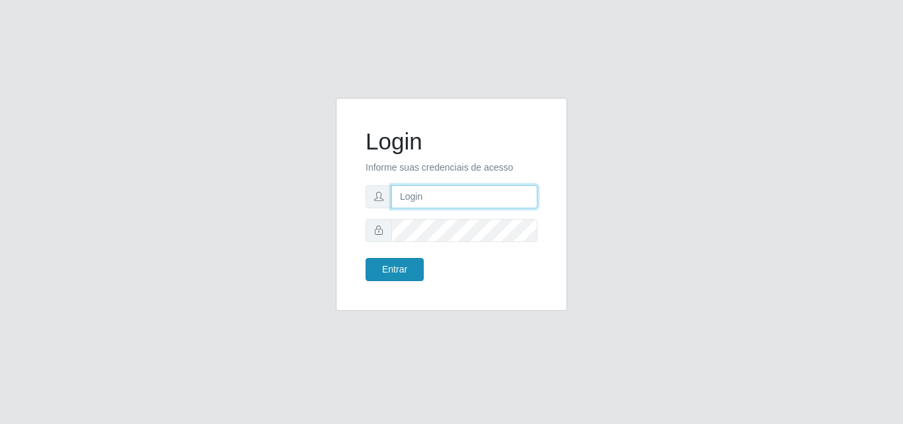
type input "[PERSON_NAME]"
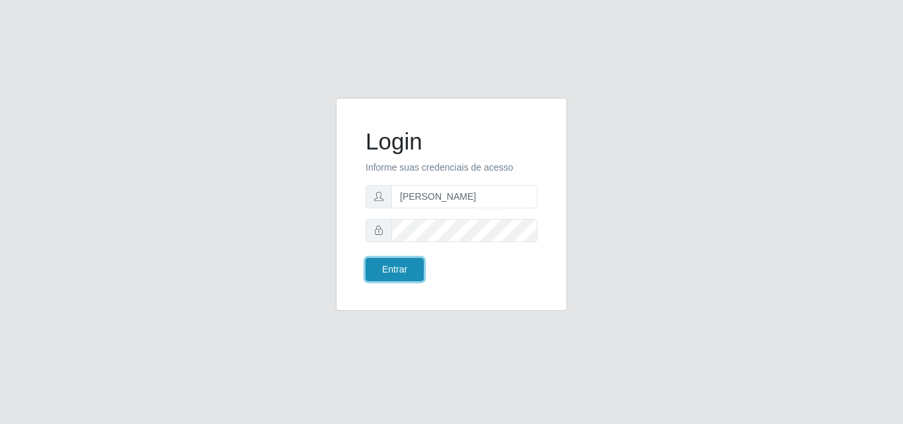
click at [406, 274] on button "Entrar" at bounding box center [395, 269] width 58 height 23
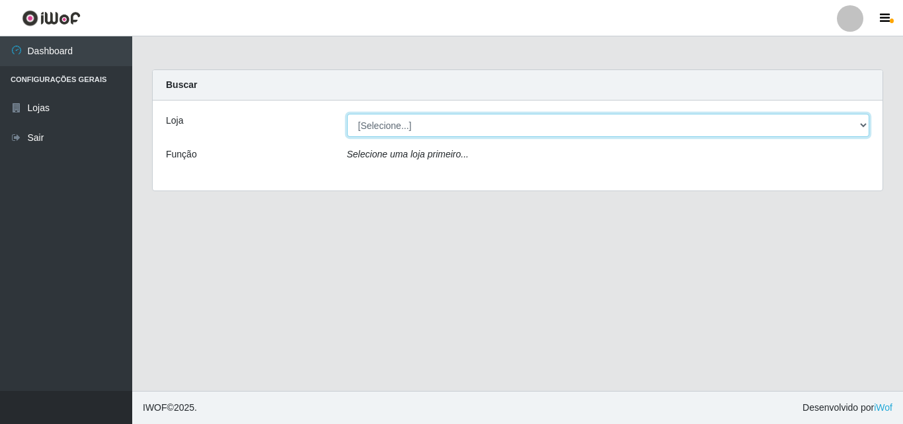
click at [436, 128] on select "[Selecione...] Supermercado [GEOGRAPHIC_DATA]" at bounding box center [608, 125] width 523 height 23
select select "166"
click at [347, 114] on select "[Selecione...] Supermercado [GEOGRAPHIC_DATA]" at bounding box center [608, 125] width 523 height 23
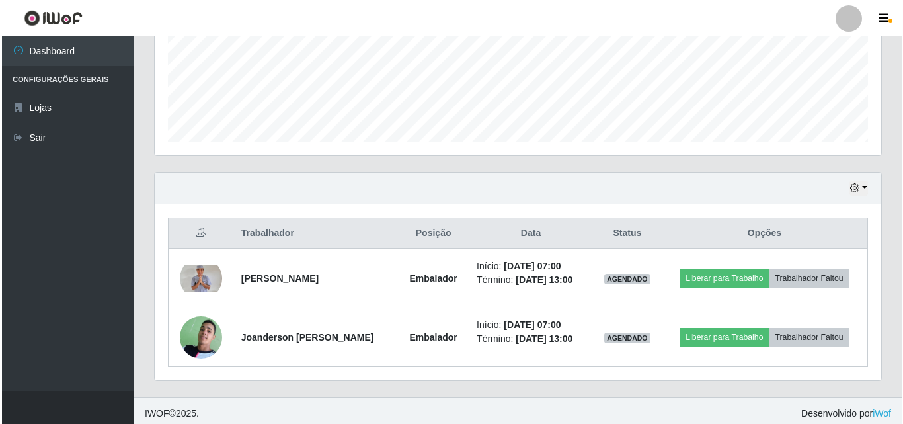
scroll to position [337, 0]
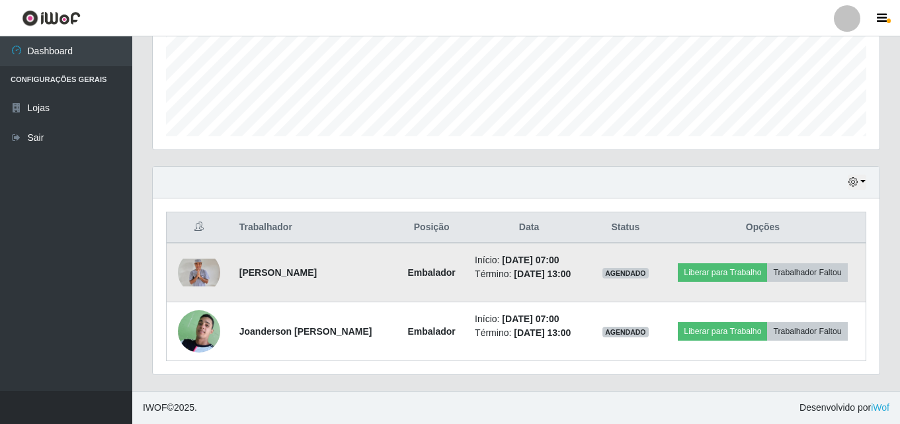
click at [200, 276] on img at bounding box center [199, 273] width 42 height 28
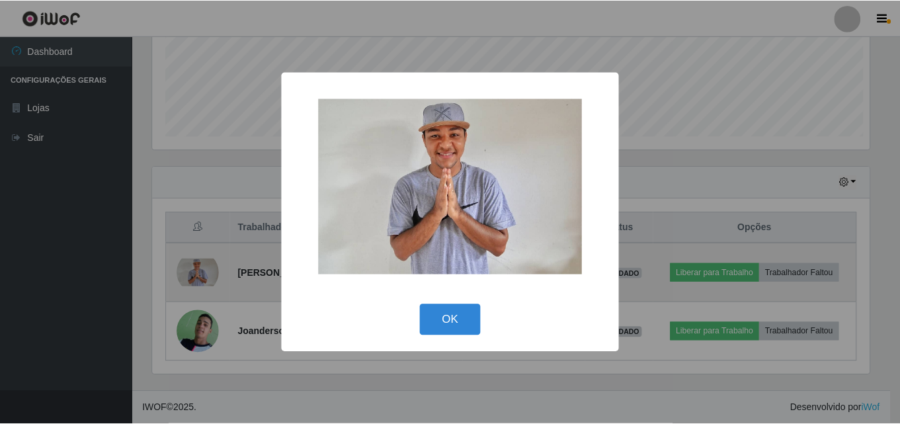
scroll to position [274, 720]
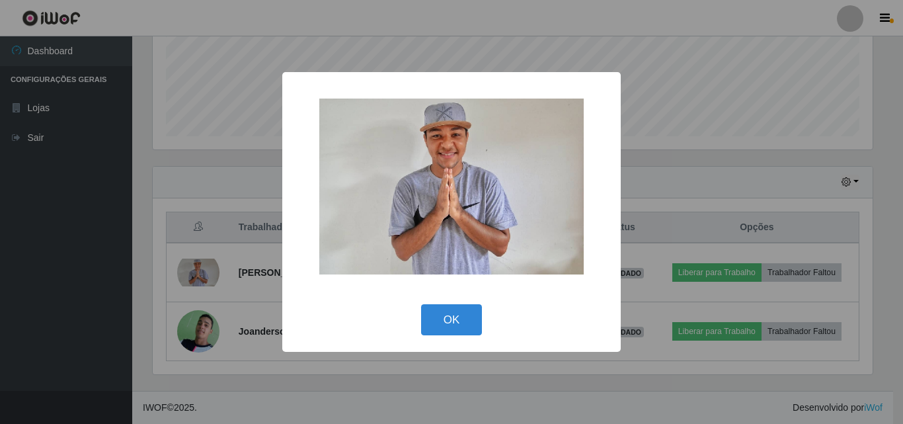
click at [140, 247] on div "× OK Cancel" at bounding box center [451, 212] width 903 height 424
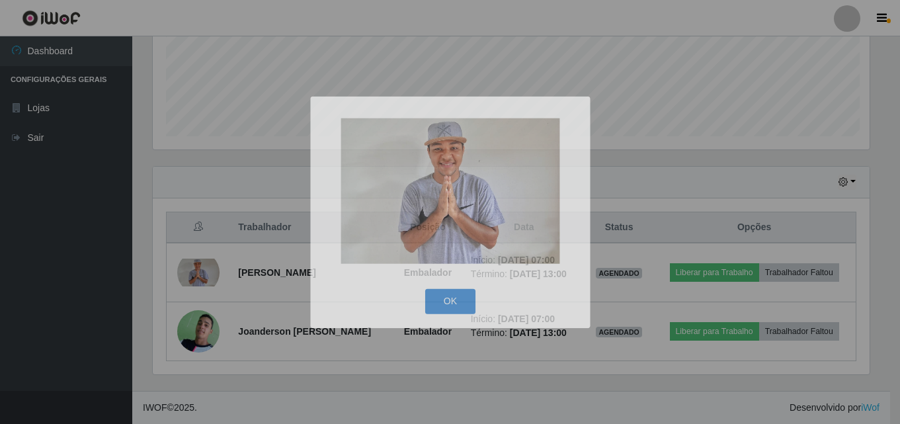
scroll to position [274, 727]
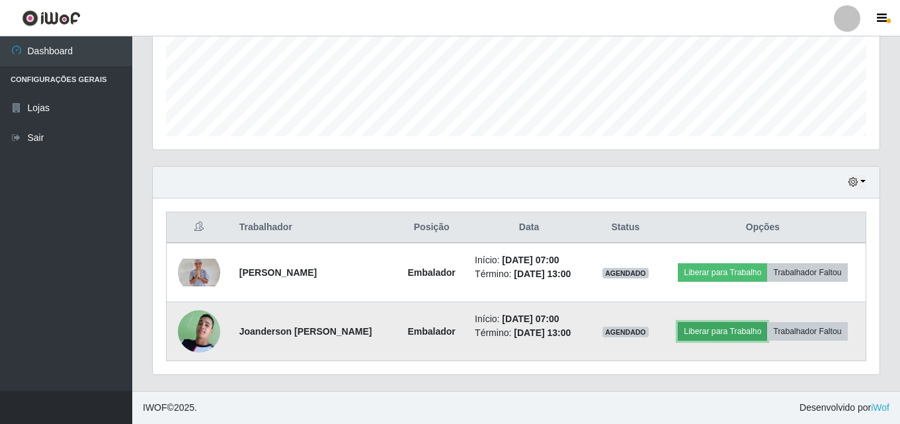
click at [706, 331] on button "Liberar para Trabalho" at bounding box center [722, 331] width 89 height 19
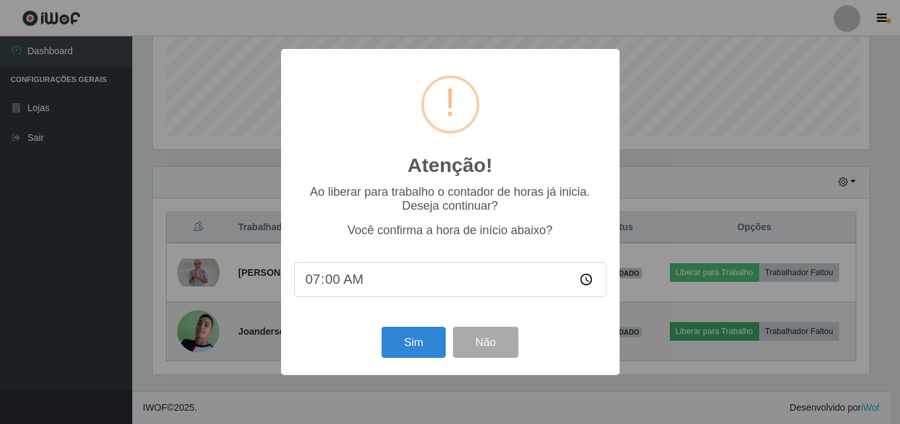
scroll to position [274, 720]
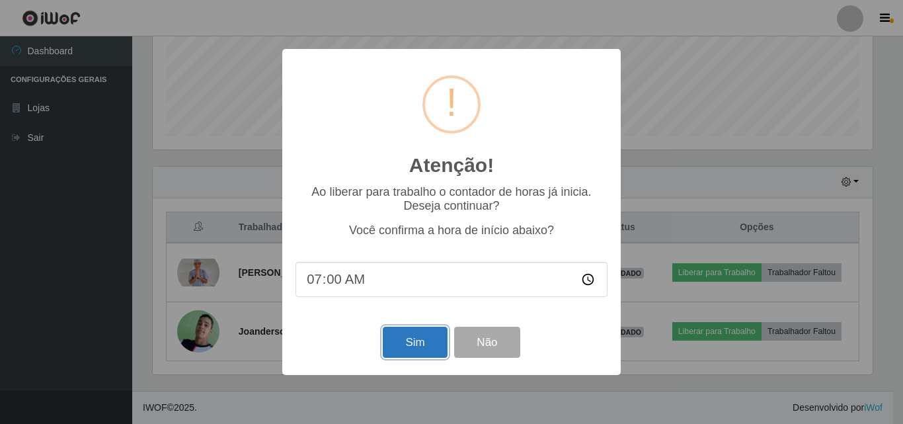
click at [417, 340] on button "Sim" at bounding box center [415, 342] width 64 height 31
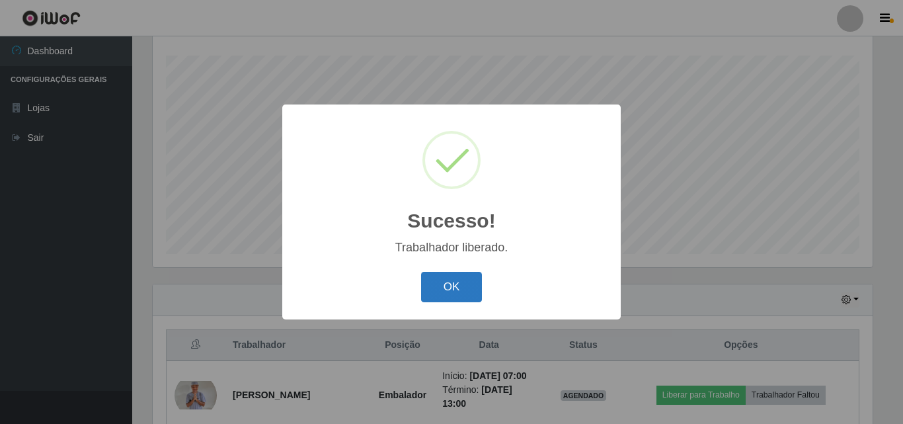
click at [439, 296] on button "OK" at bounding box center [452, 287] width 62 height 31
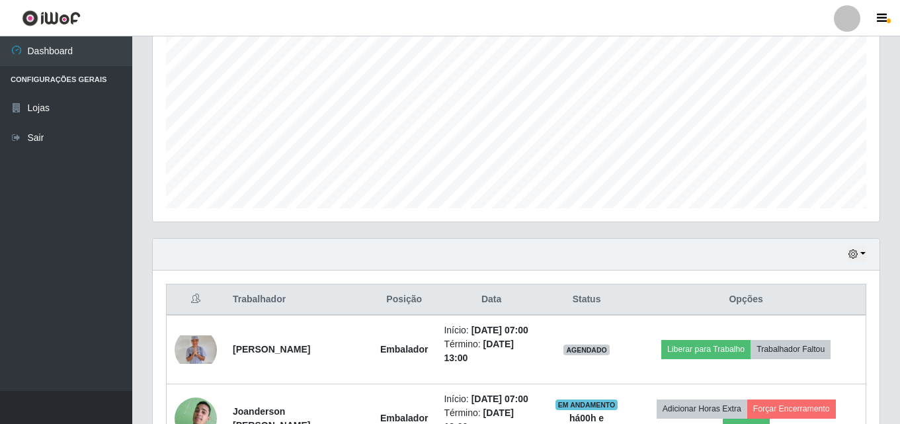
scroll to position [356, 0]
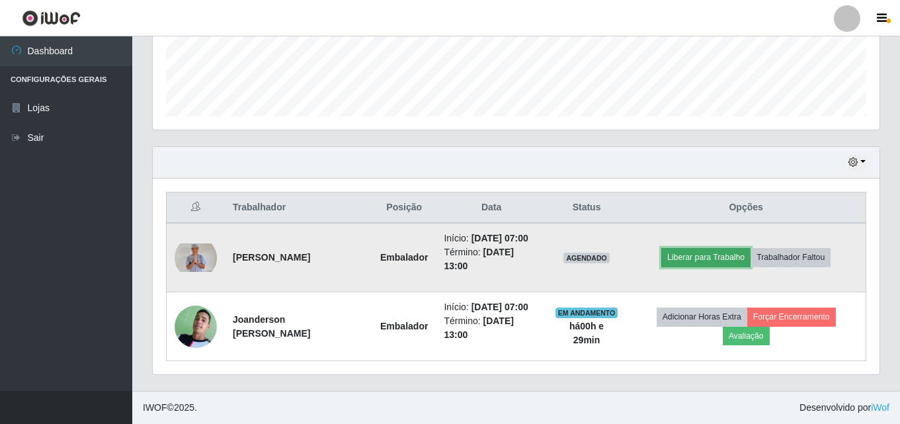
click at [733, 267] on button "Liberar para Trabalho" at bounding box center [705, 257] width 89 height 19
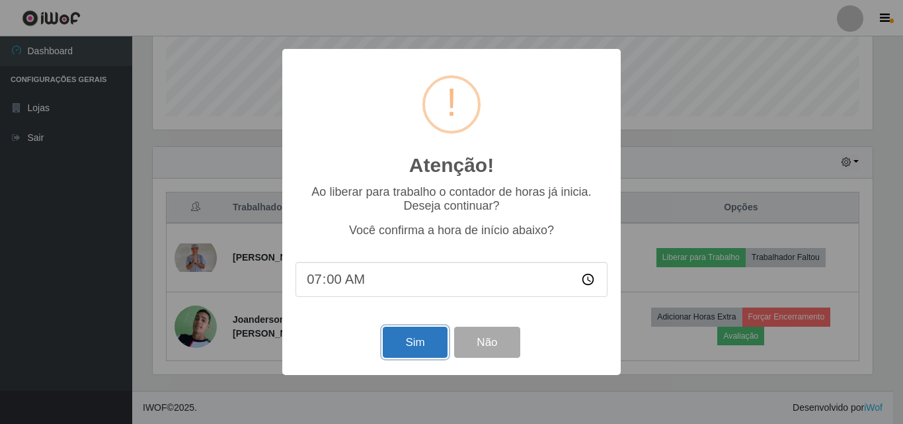
click at [394, 340] on button "Sim" at bounding box center [415, 342] width 64 height 31
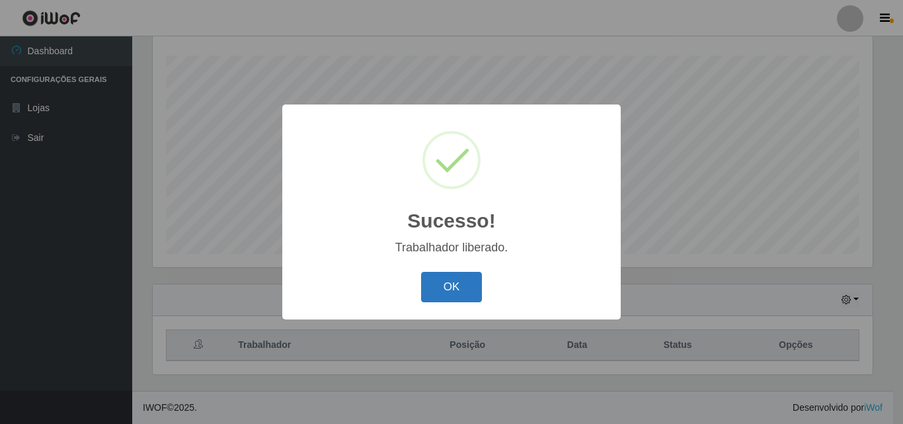
click at [433, 286] on button "OK" at bounding box center [452, 287] width 62 height 31
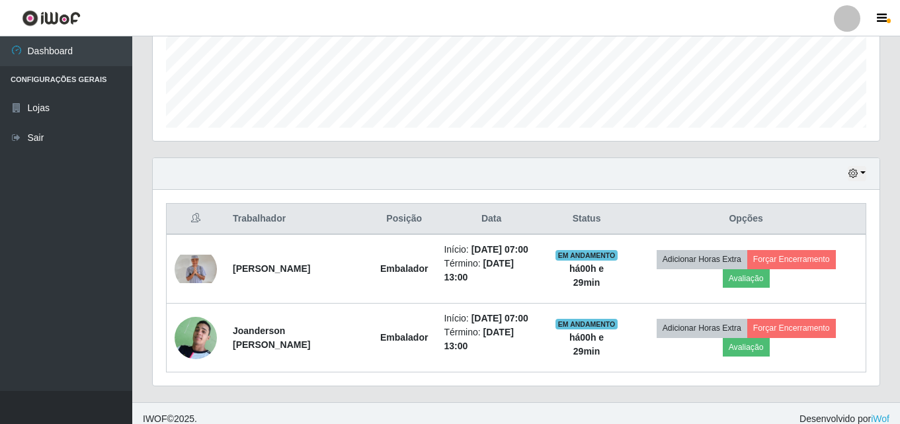
scroll to position [356, 0]
